Goal: Transaction & Acquisition: Purchase product/service

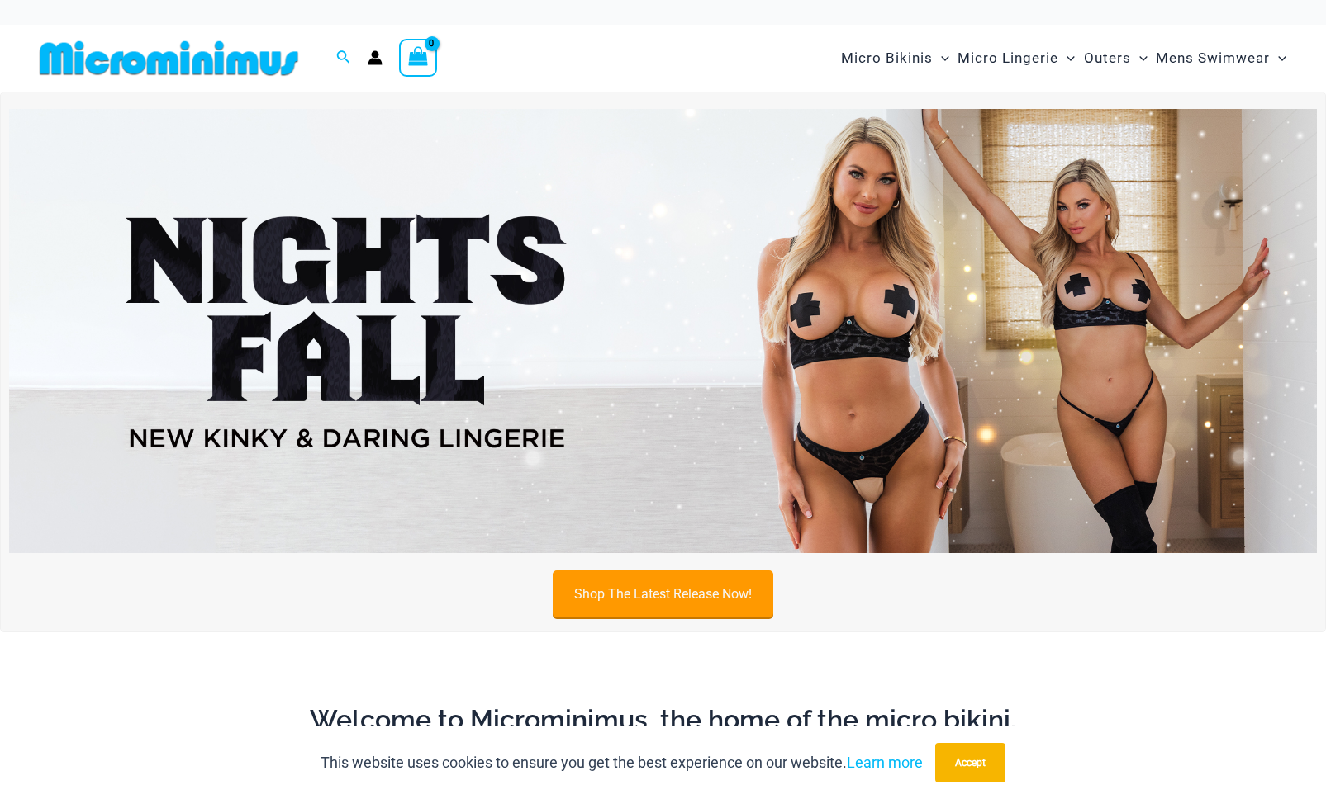
click at [737, 600] on link "Shop The Latest Release Now!" at bounding box center [663, 594] width 221 height 47
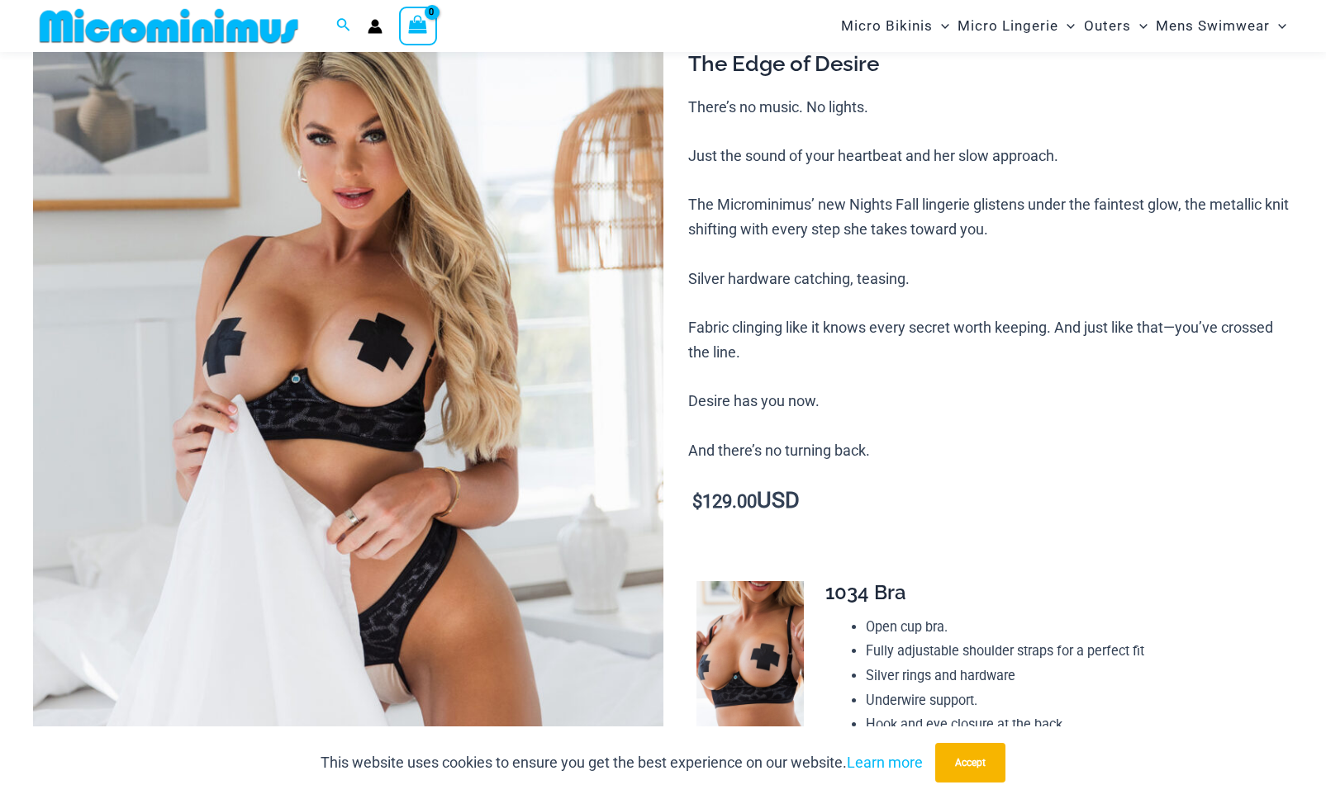
scroll to position [200, 0]
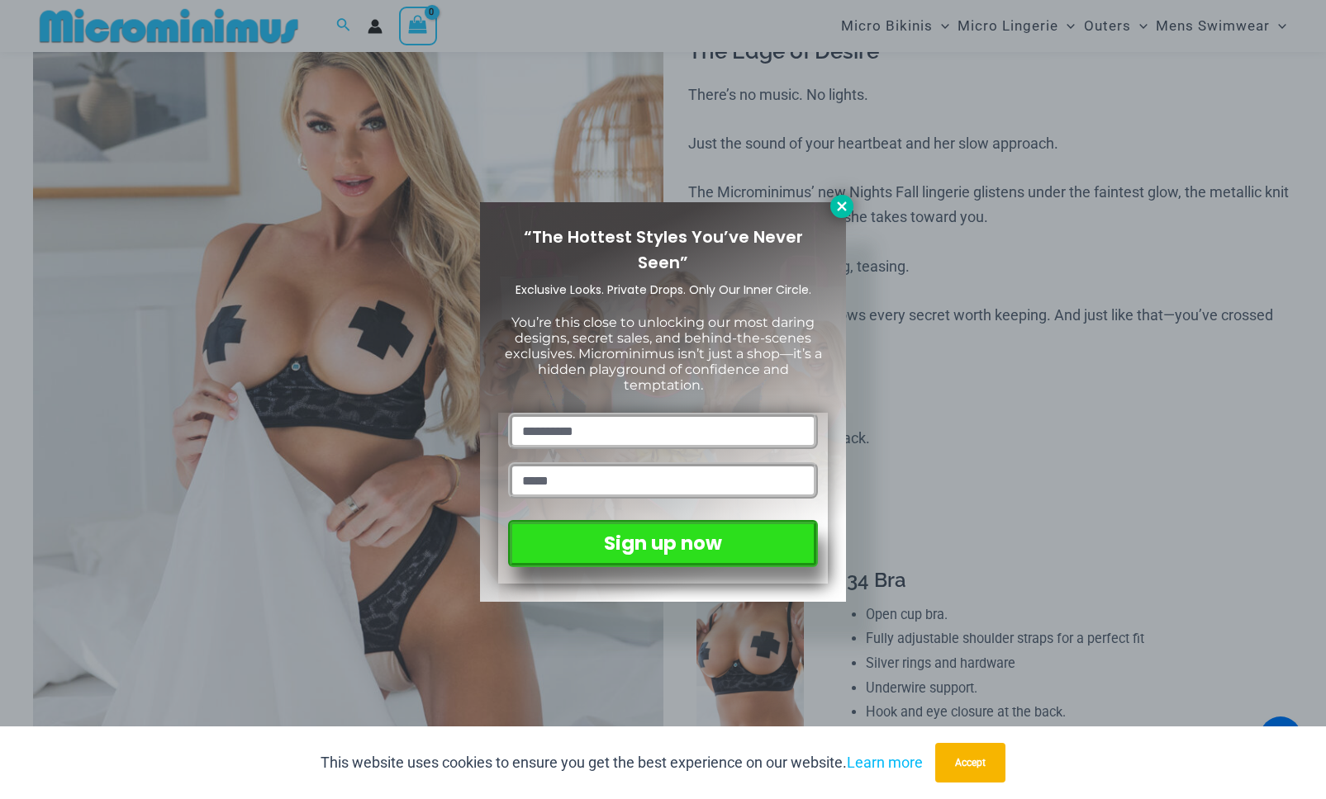
click at [839, 211] on icon at bounding box center [841, 206] width 15 height 15
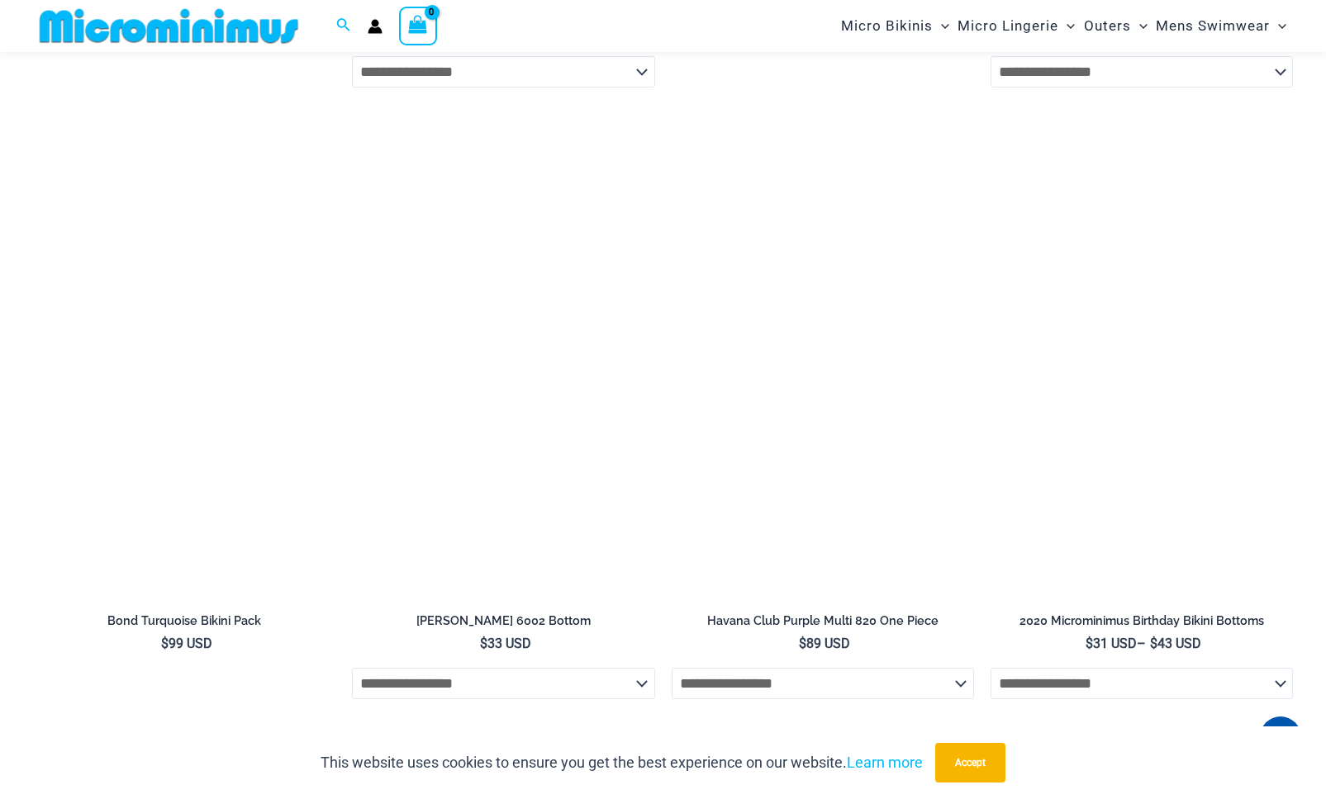
scroll to position [3827, 0]
